Goal: Ask a question

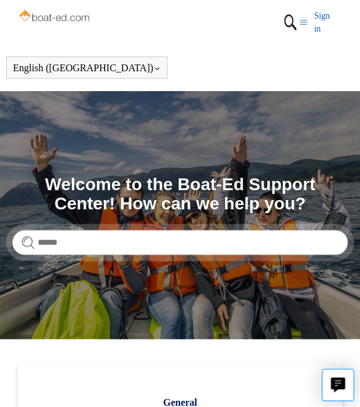
drag, startPoint x: 120, startPoint y: 235, endPoint x: 58, endPoint y: 242, distance: 62.9
click at [120, 236] on input "Search" at bounding box center [180, 242] width 336 height 25
click at [57, 243] on input "Search" at bounding box center [180, 242] width 336 height 25
click at [58, 242] on input "Search" at bounding box center [180, 242] width 336 height 25
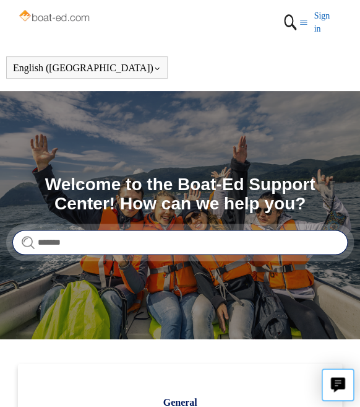
type input "********"
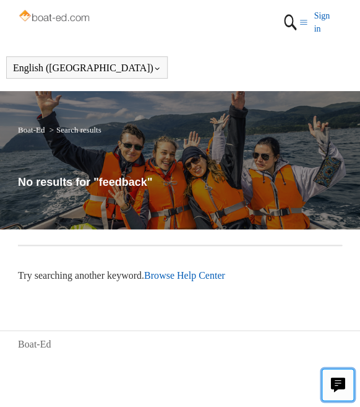
click at [333, 382] on icon "Live chat" at bounding box center [338, 383] width 14 height 12
